Goal: Go to known website: Go to known website

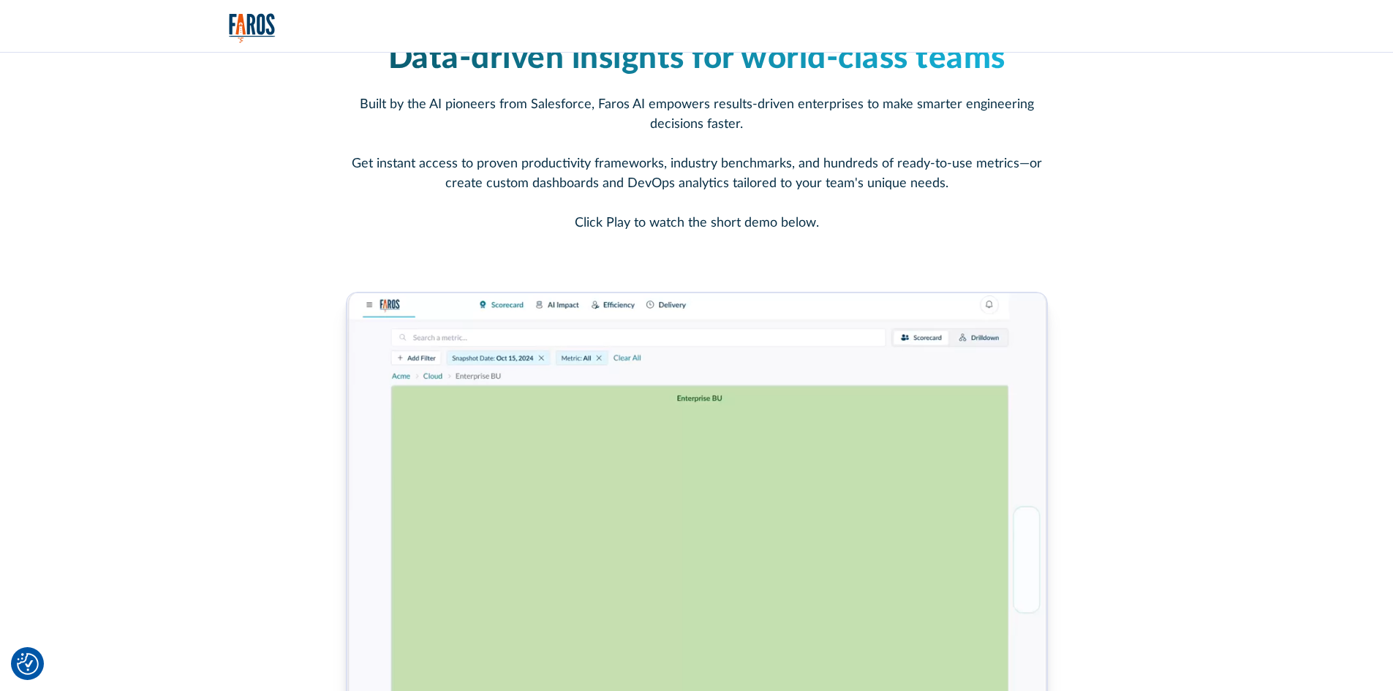
scroll to position [731, 0]
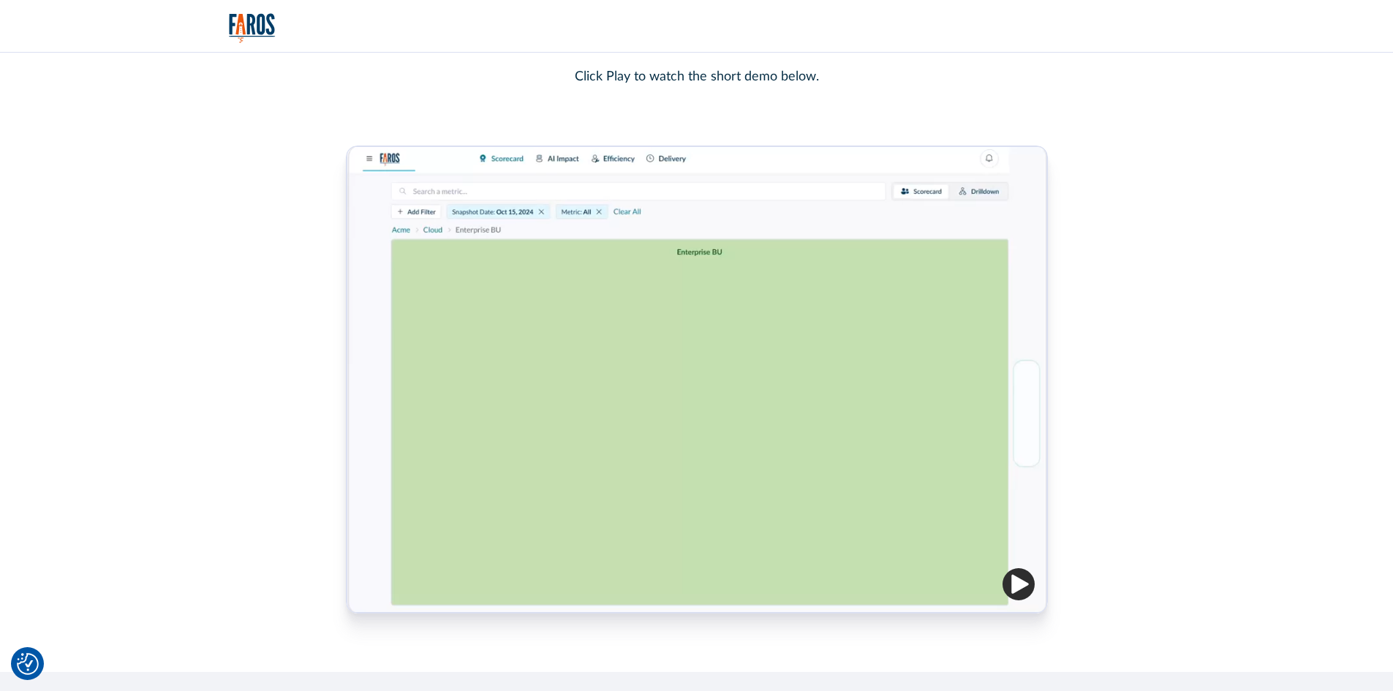
click at [257, 27] on img "home" at bounding box center [252, 28] width 47 height 30
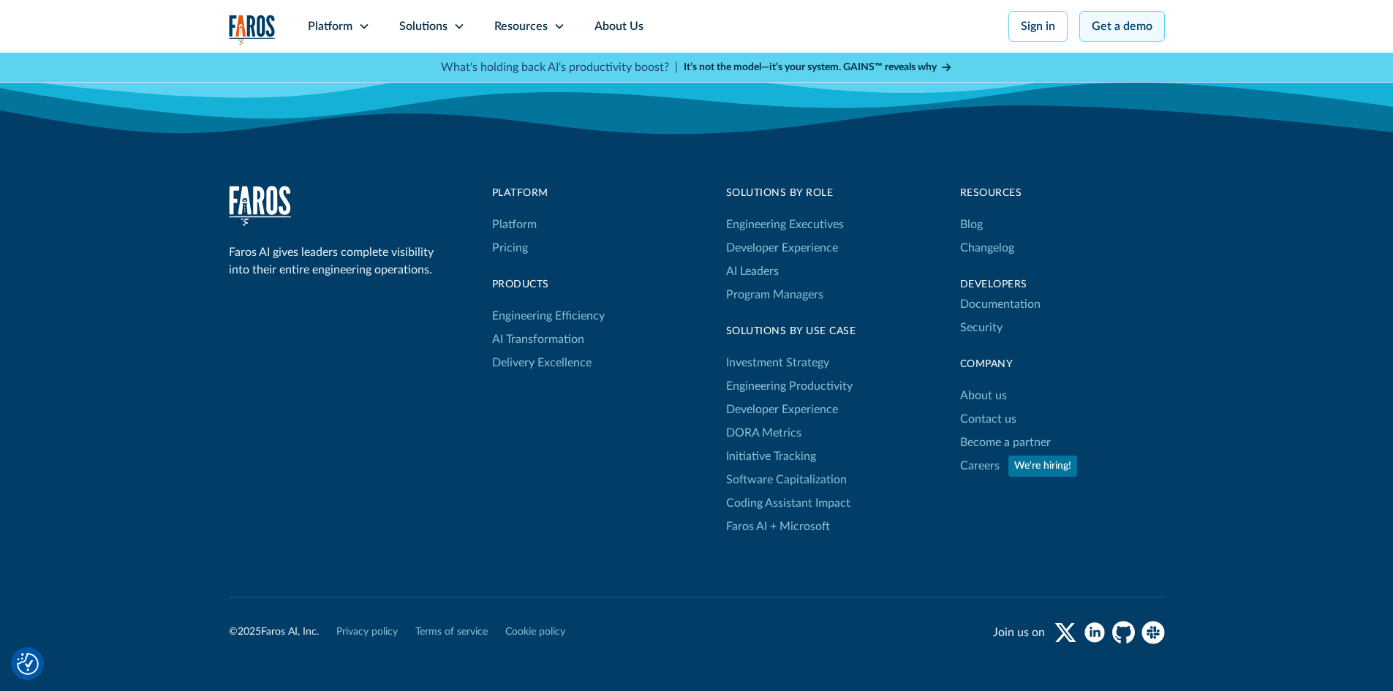
scroll to position [4773, 0]
